Goal: Navigation & Orientation: Go to known website

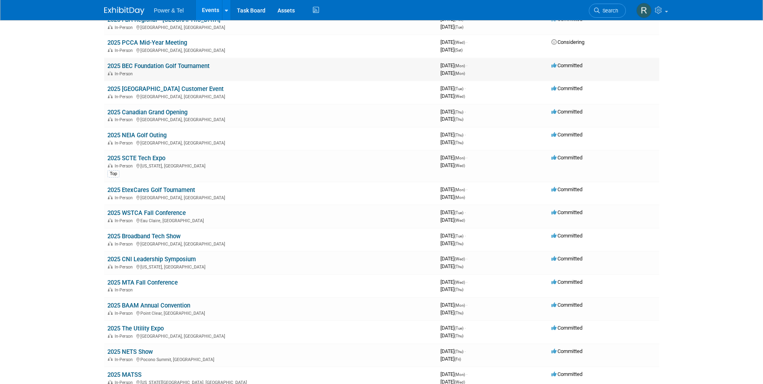
scroll to position [442, 0]
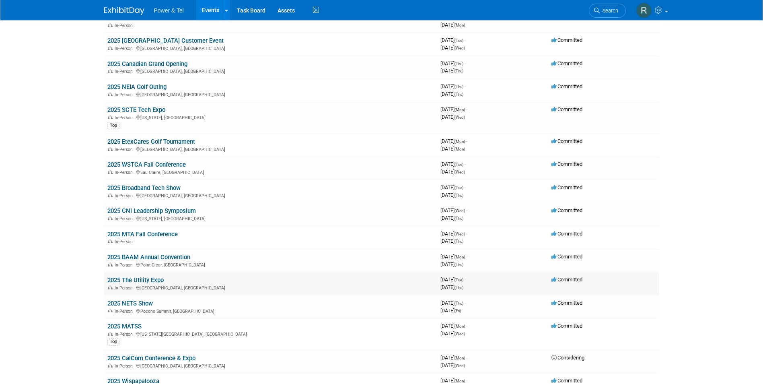
click at [142, 281] on link "2025 The Utility Expo" at bounding box center [135, 279] width 56 height 7
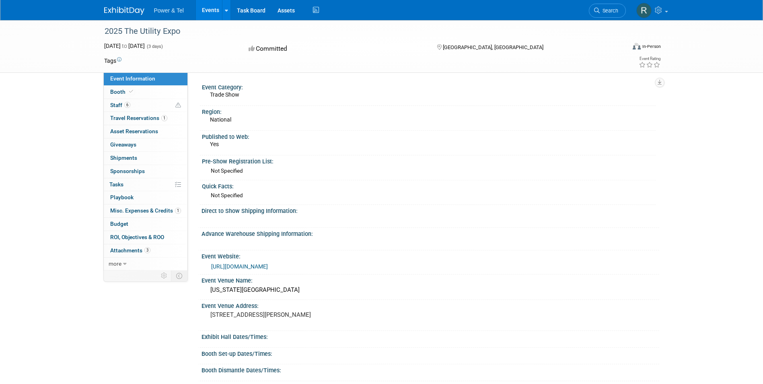
click at [255, 263] on link "https://www.theutilityexpo.com/" at bounding box center [239, 266] width 57 height 6
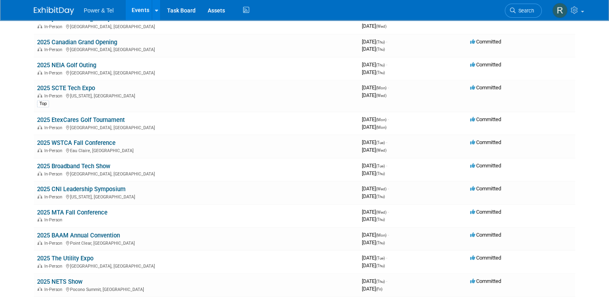
scroll to position [483, 0]
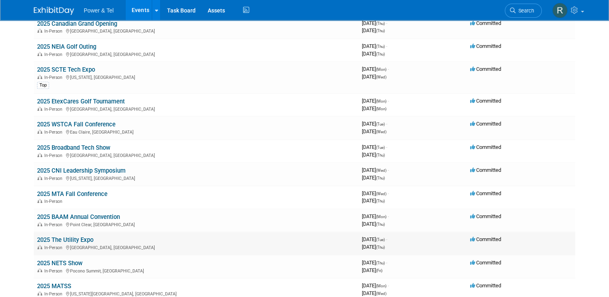
click at [70, 236] on link "2025 The Utility Expo" at bounding box center [65, 239] width 56 height 7
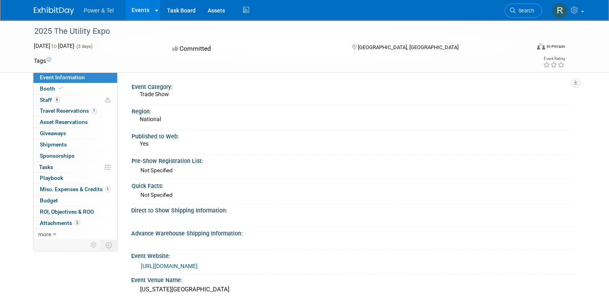
click at [185, 266] on link "[URL][DOMAIN_NAME]" at bounding box center [169, 266] width 57 height 6
